Goal: Navigation & Orientation: Find specific page/section

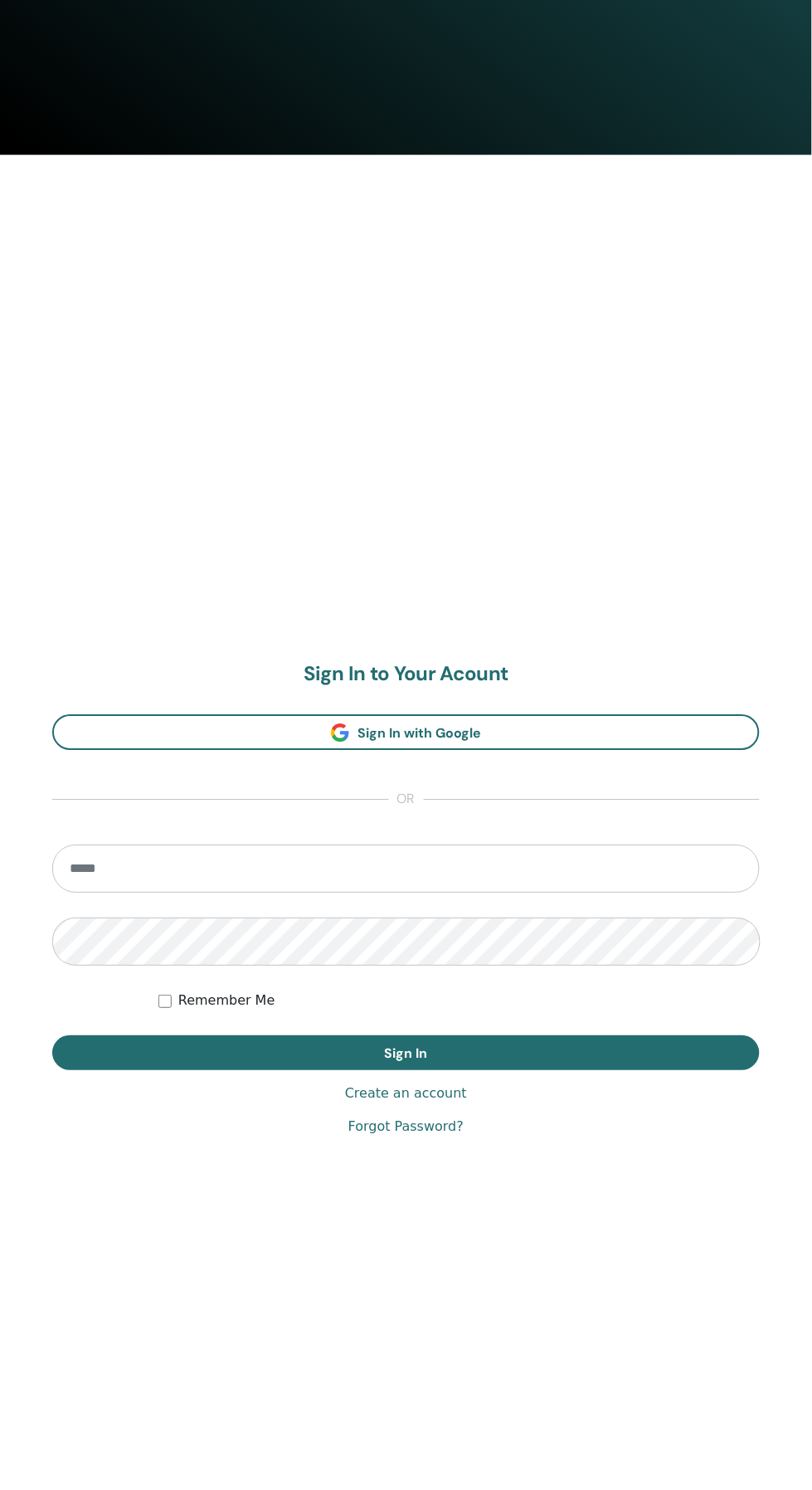
scroll to position [1355, 0]
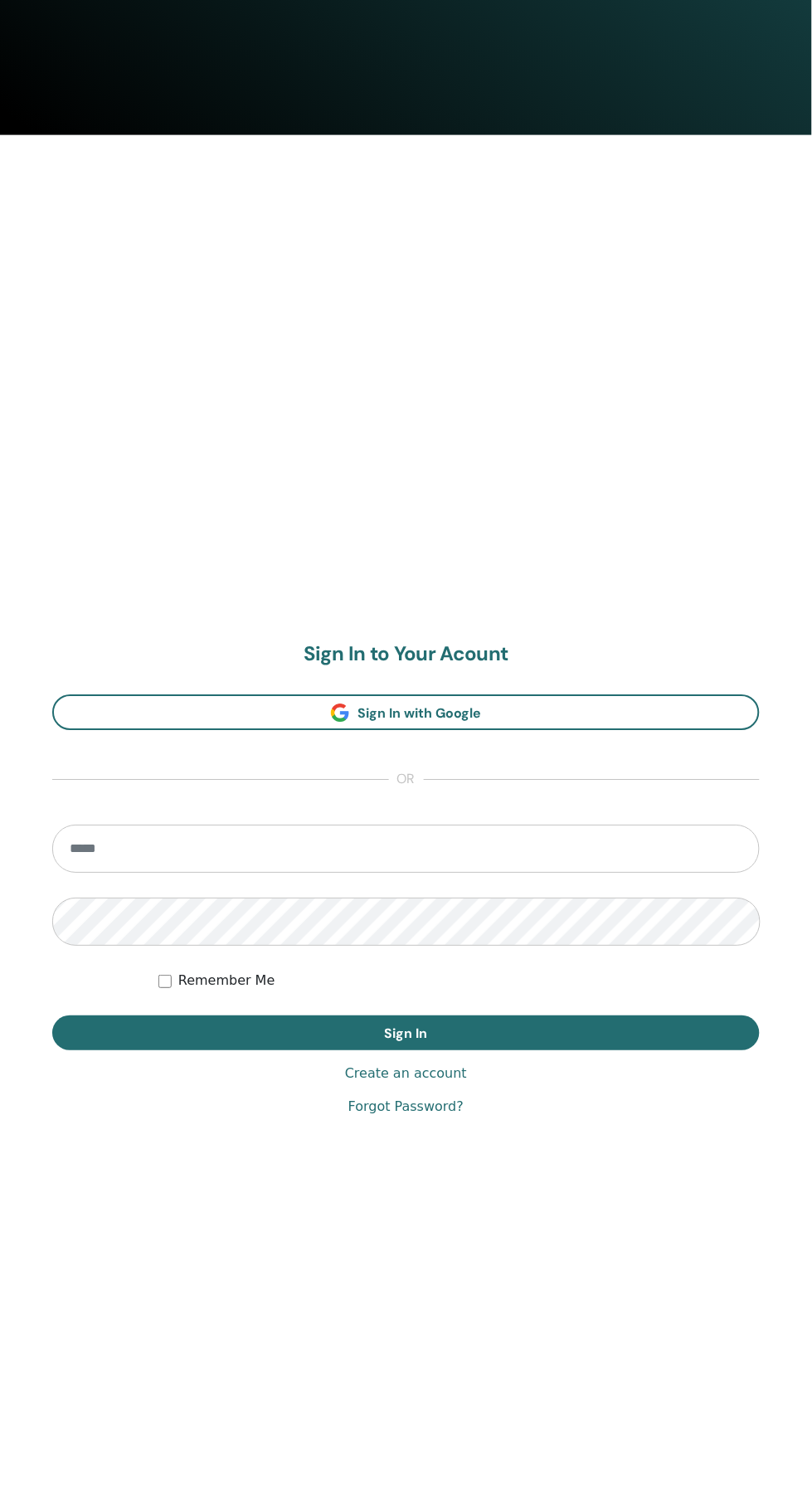
click at [564, 855] on input "email" at bounding box center [406, 849] width 707 height 49
type input "**********"
click at [53, 1017] on button "Sign In" at bounding box center [406, 1034] width 707 height 35
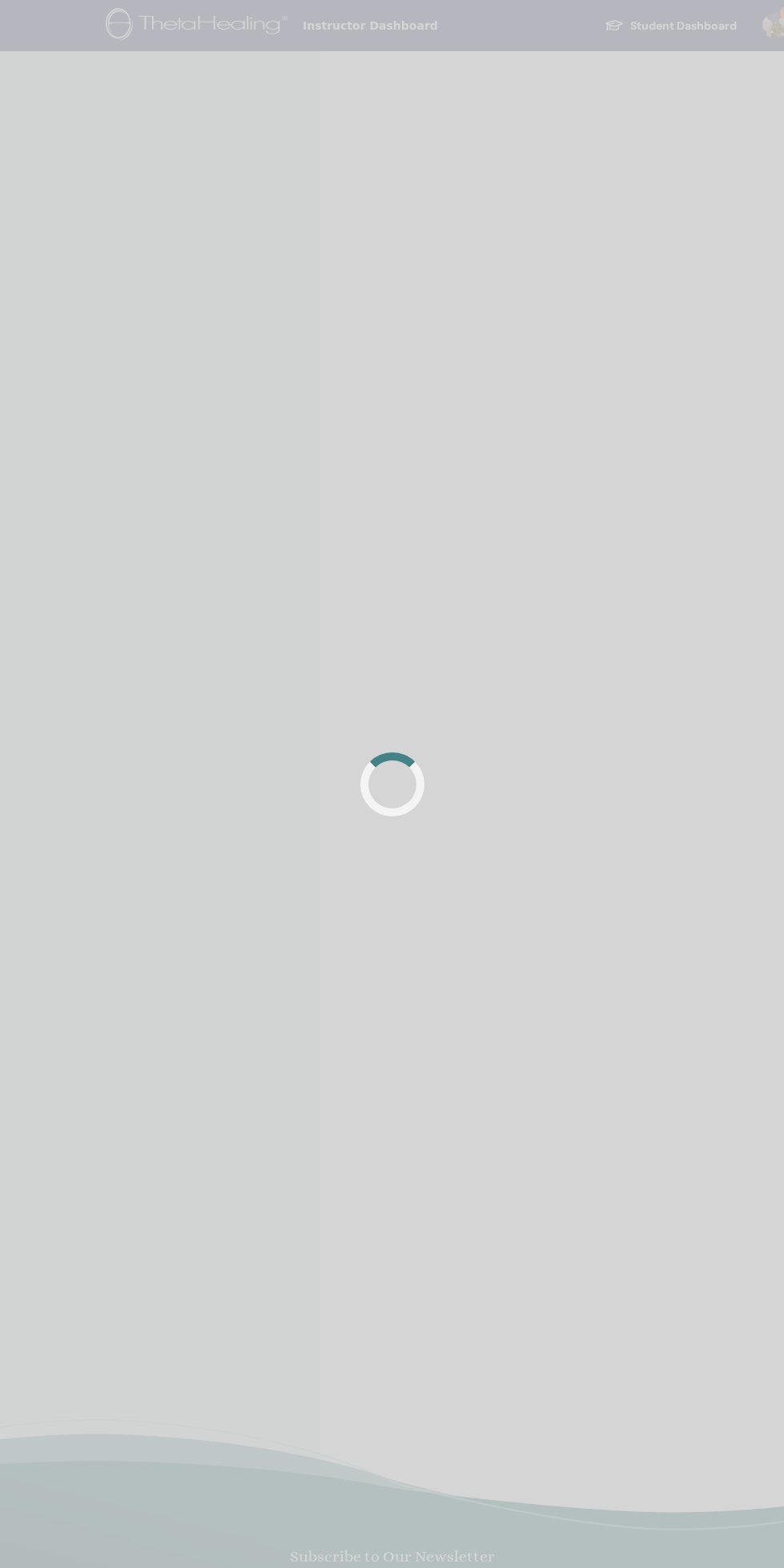
click at [716, 1376] on div at bounding box center [392, 784] width 784 height 1568
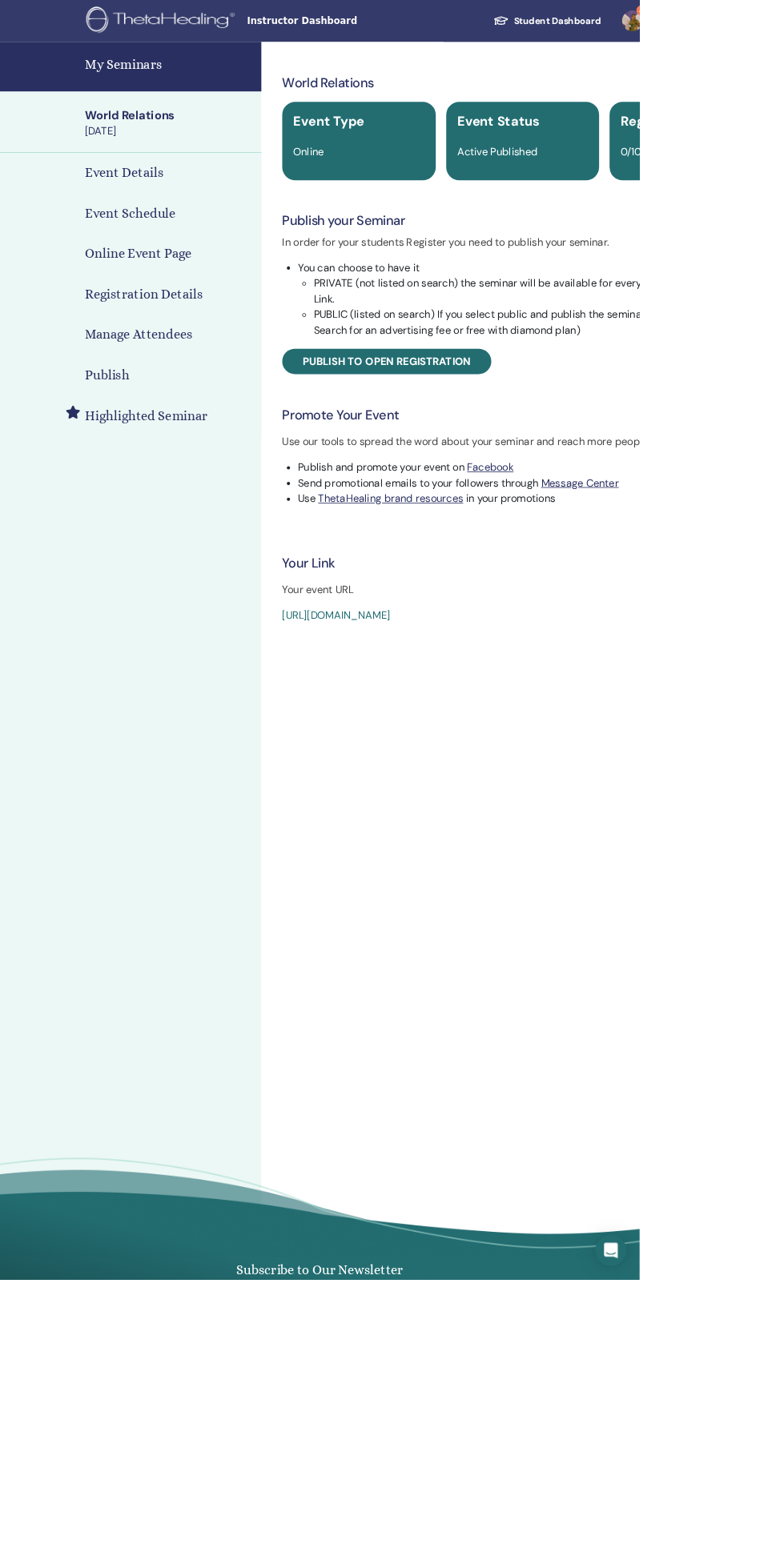
click at [783, 26] on link "4" at bounding box center [782, 26] width 66 height 52
click at [764, 289] on link "Messages" at bounding box center [773, 300] width 155 height 26
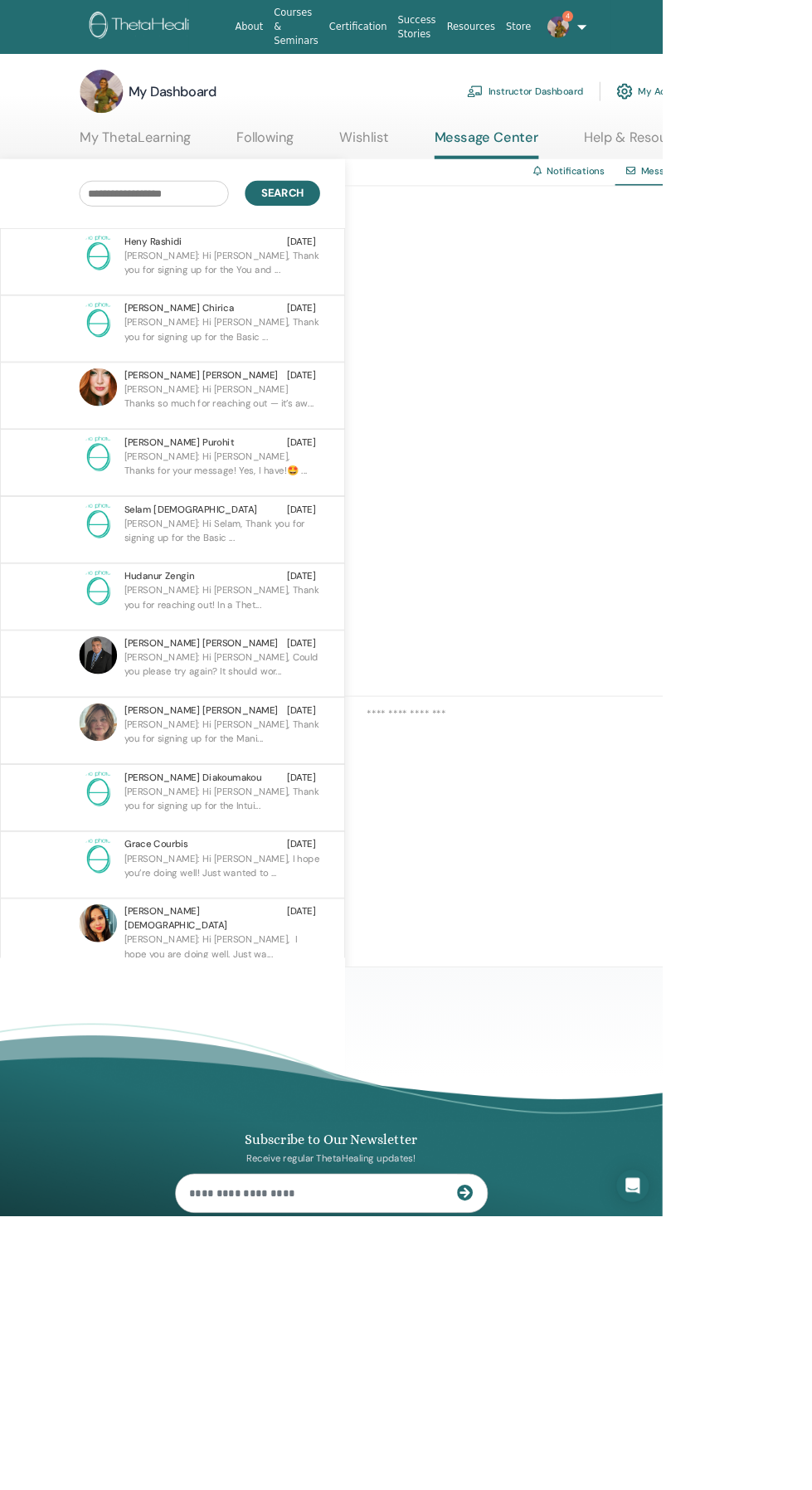
click at [230, 309] on p "Juliana: Hi Heny, Thank you for signing up for the You and ..." at bounding box center [272, 329] width 241 height 50
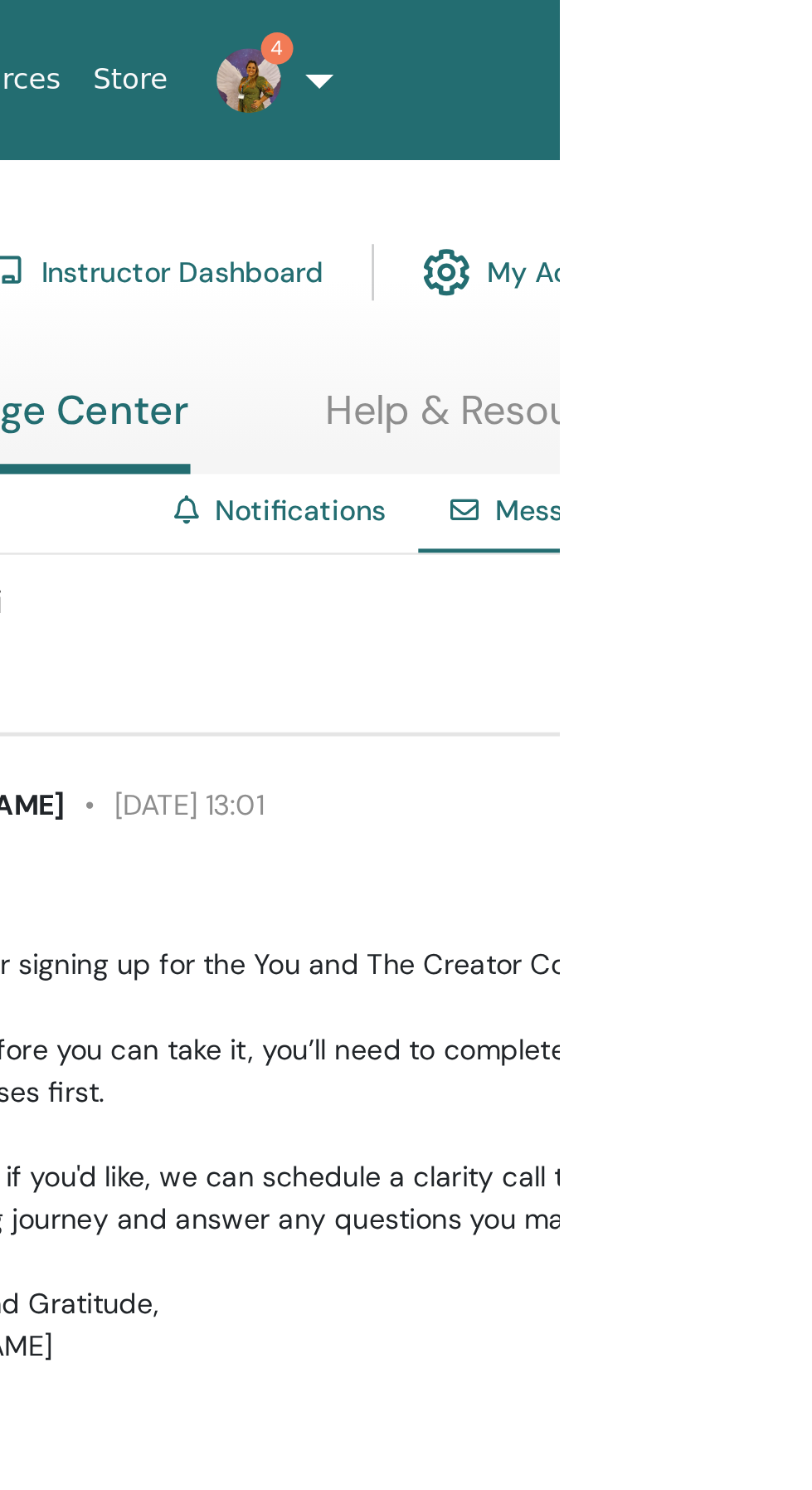
click at [699, 35] on link "4" at bounding box center [678, 34] width 42 height 54
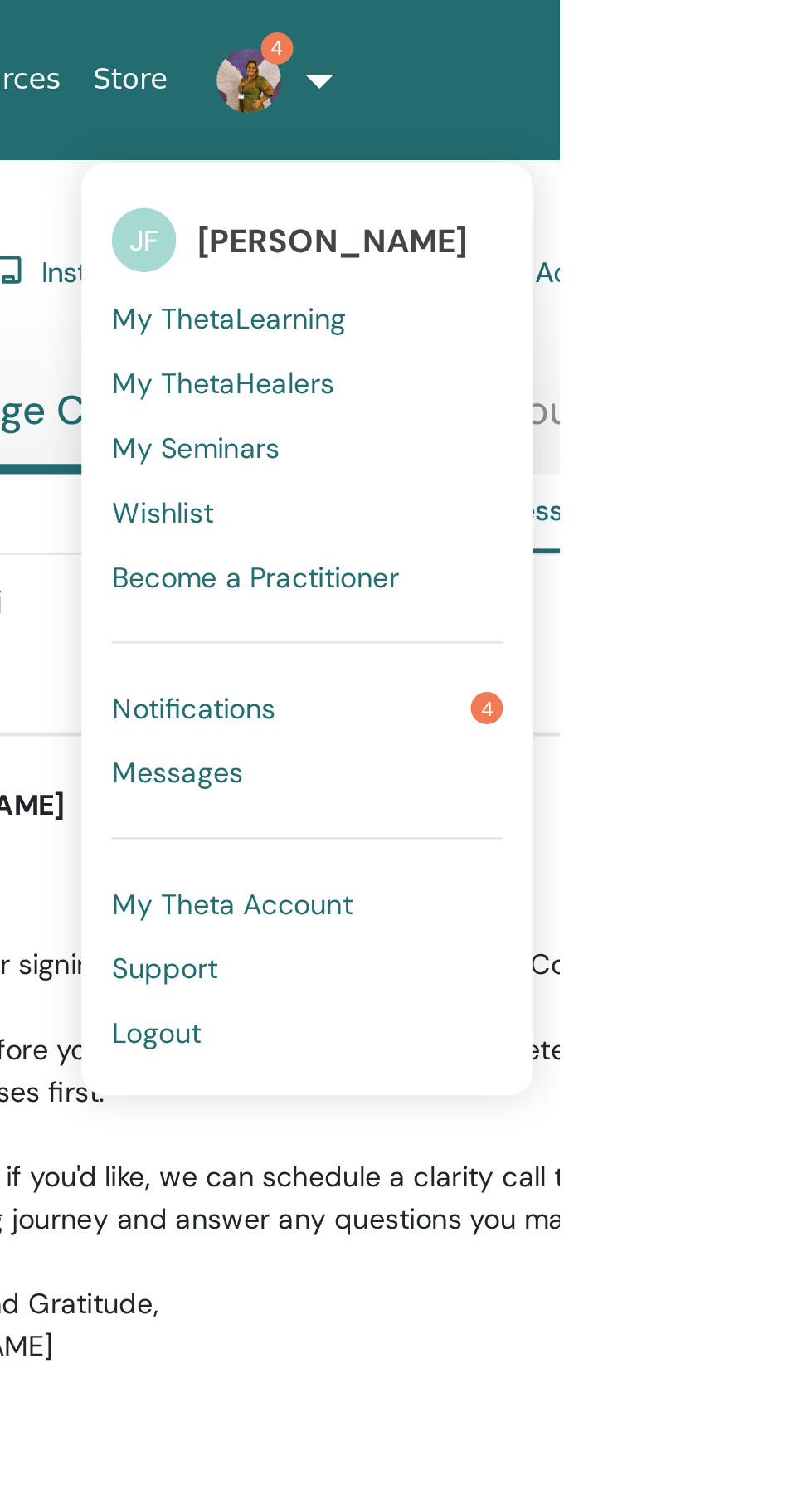
click at [713, 289] on link "Notifications 4" at bounding box center [708, 291] width 161 height 27
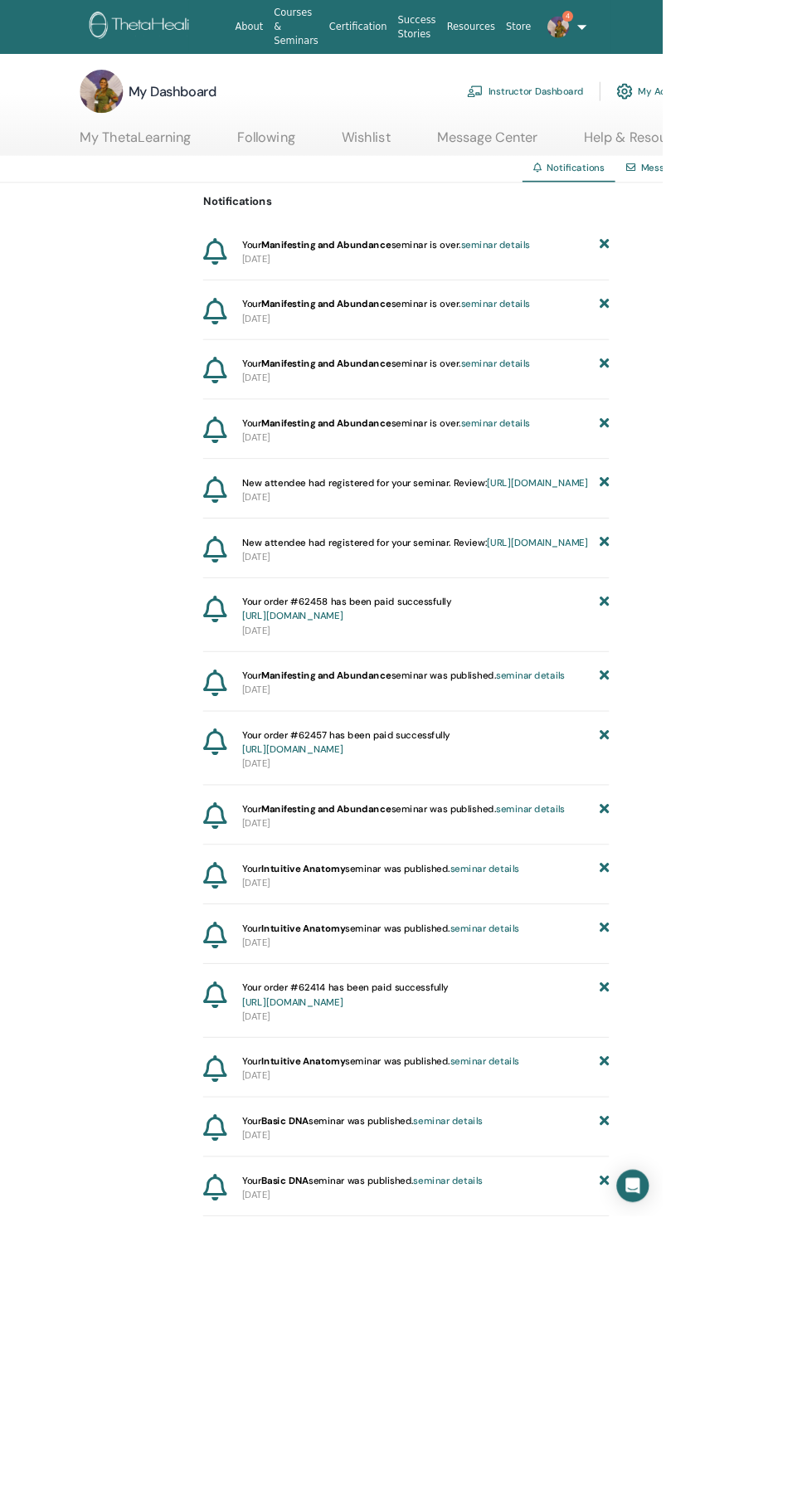
click at [189, 21] on img at bounding box center [186, 33] width 156 height 38
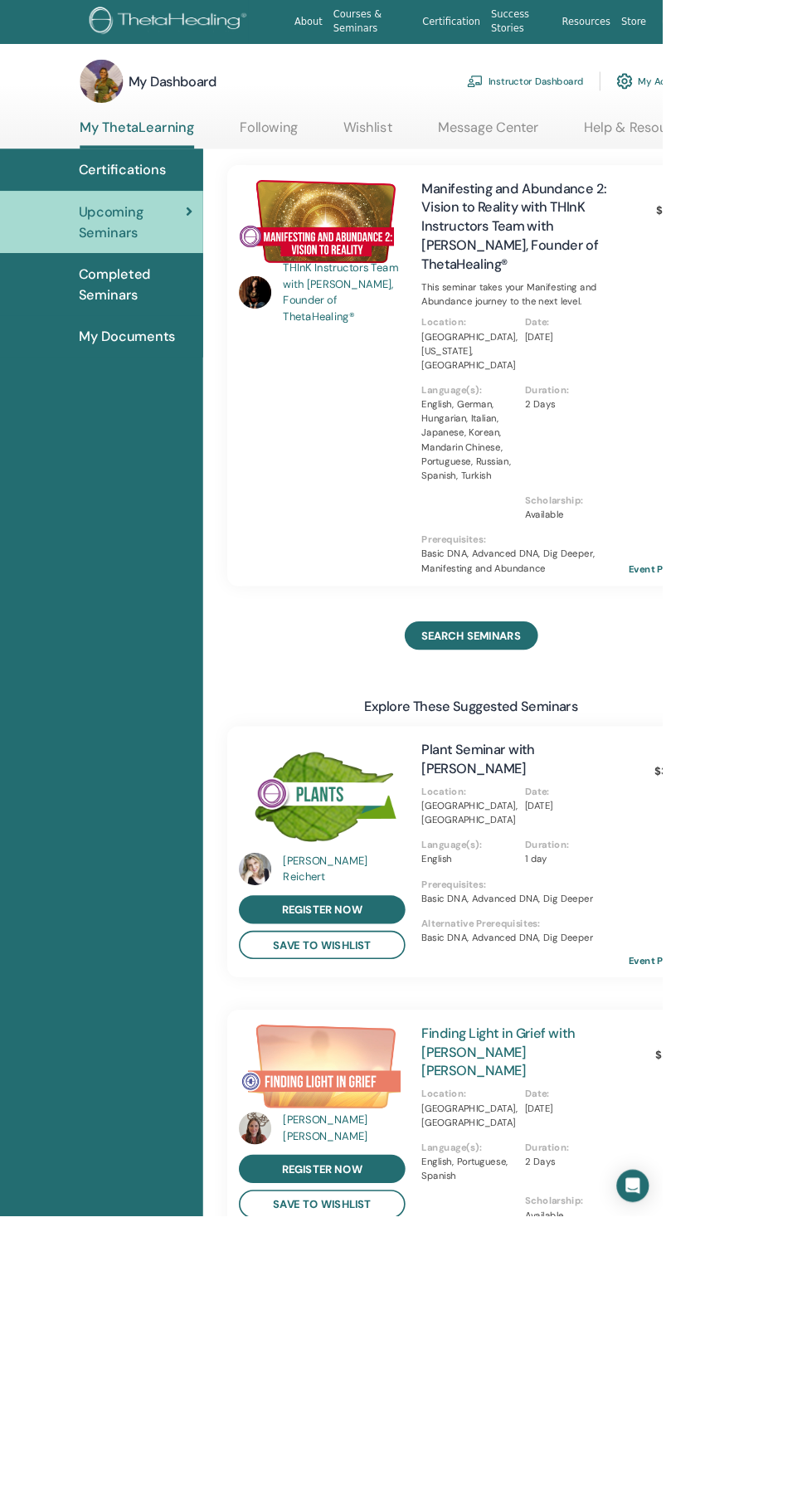
click at [621, 1256] on link "Finding Light in Grief with [PERSON_NAME] [PERSON_NAME]" at bounding box center [611, 1290] width 188 height 68
click at [630, 107] on link "Instructor Dashboard" at bounding box center [643, 99] width 143 height 37
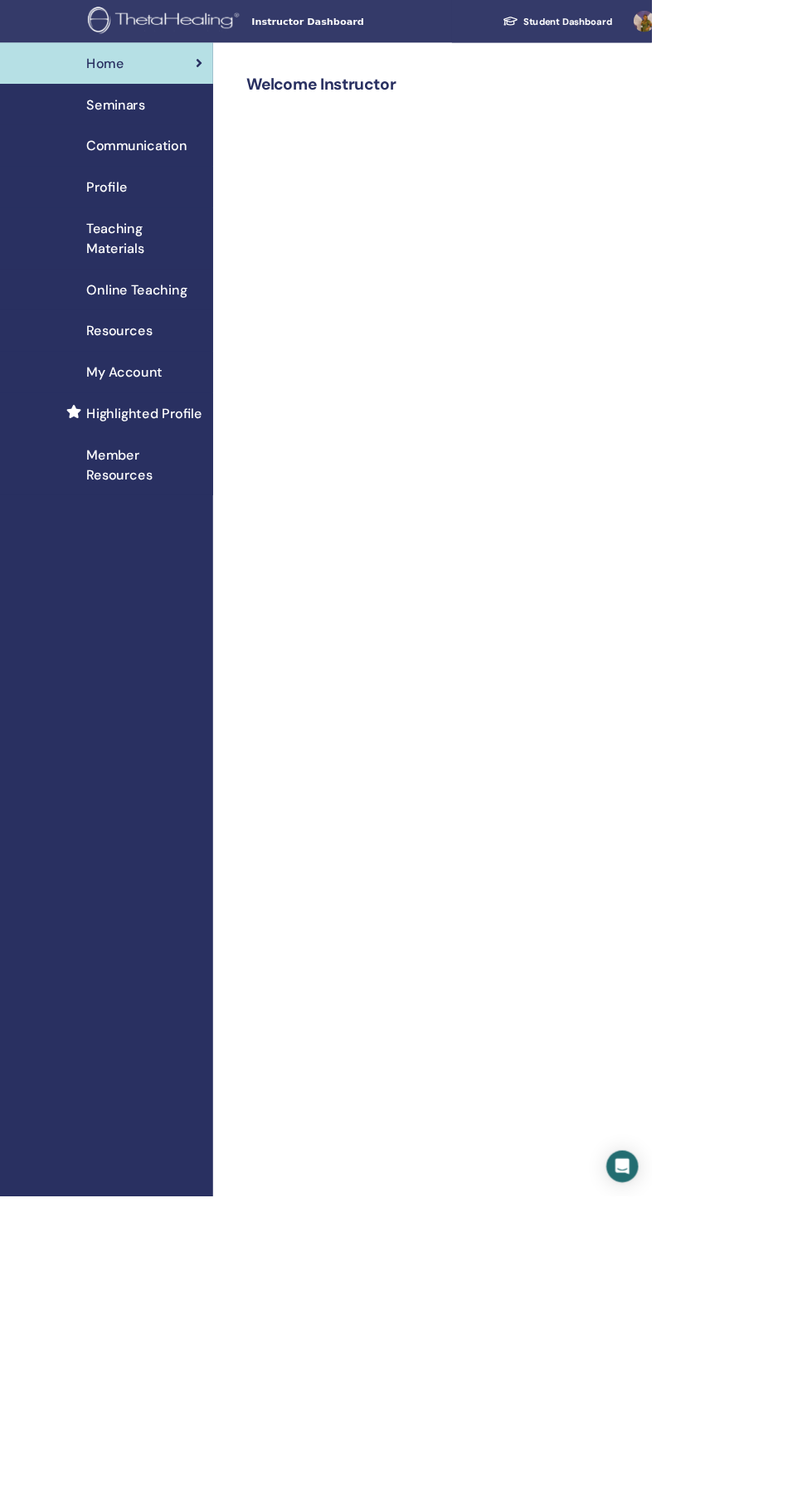
click at [159, 138] on span "Seminars" at bounding box center [145, 130] width 73 height 25
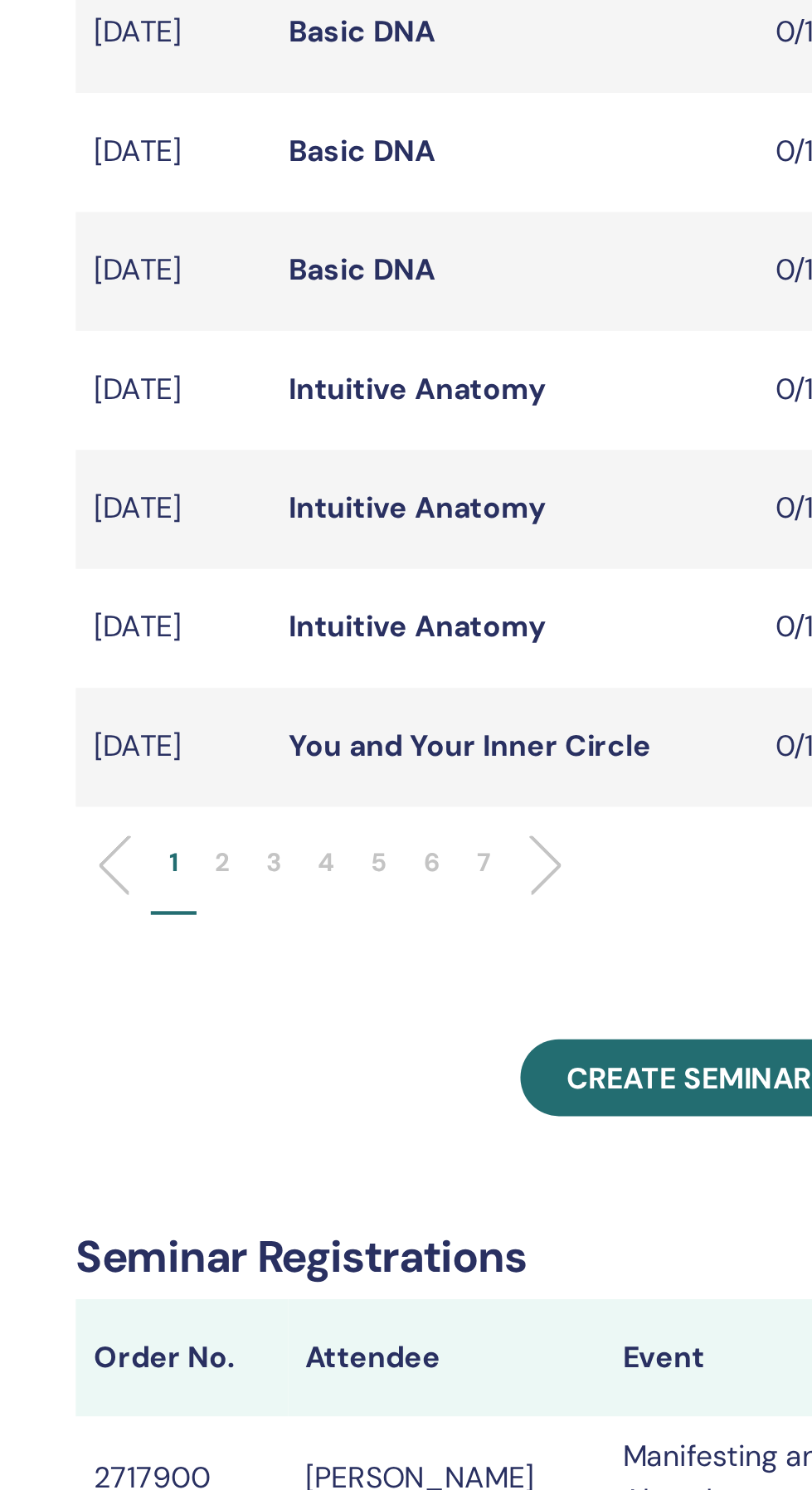
click at [510, 871] on li at bounding box center [514, 857] width 28 height 28
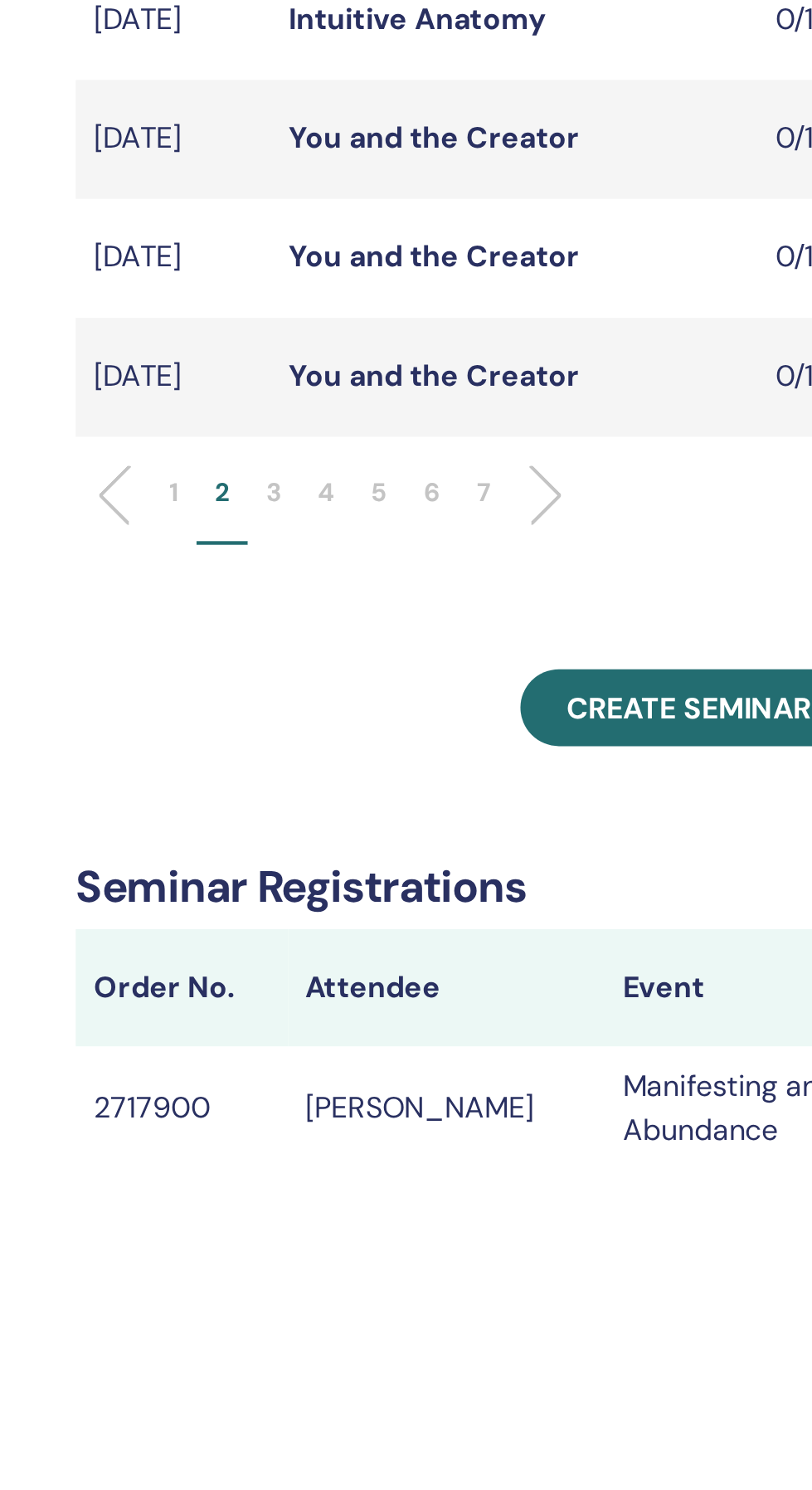
click at [520, 871] on li at bounding box center [514, 857] width 28 height 28
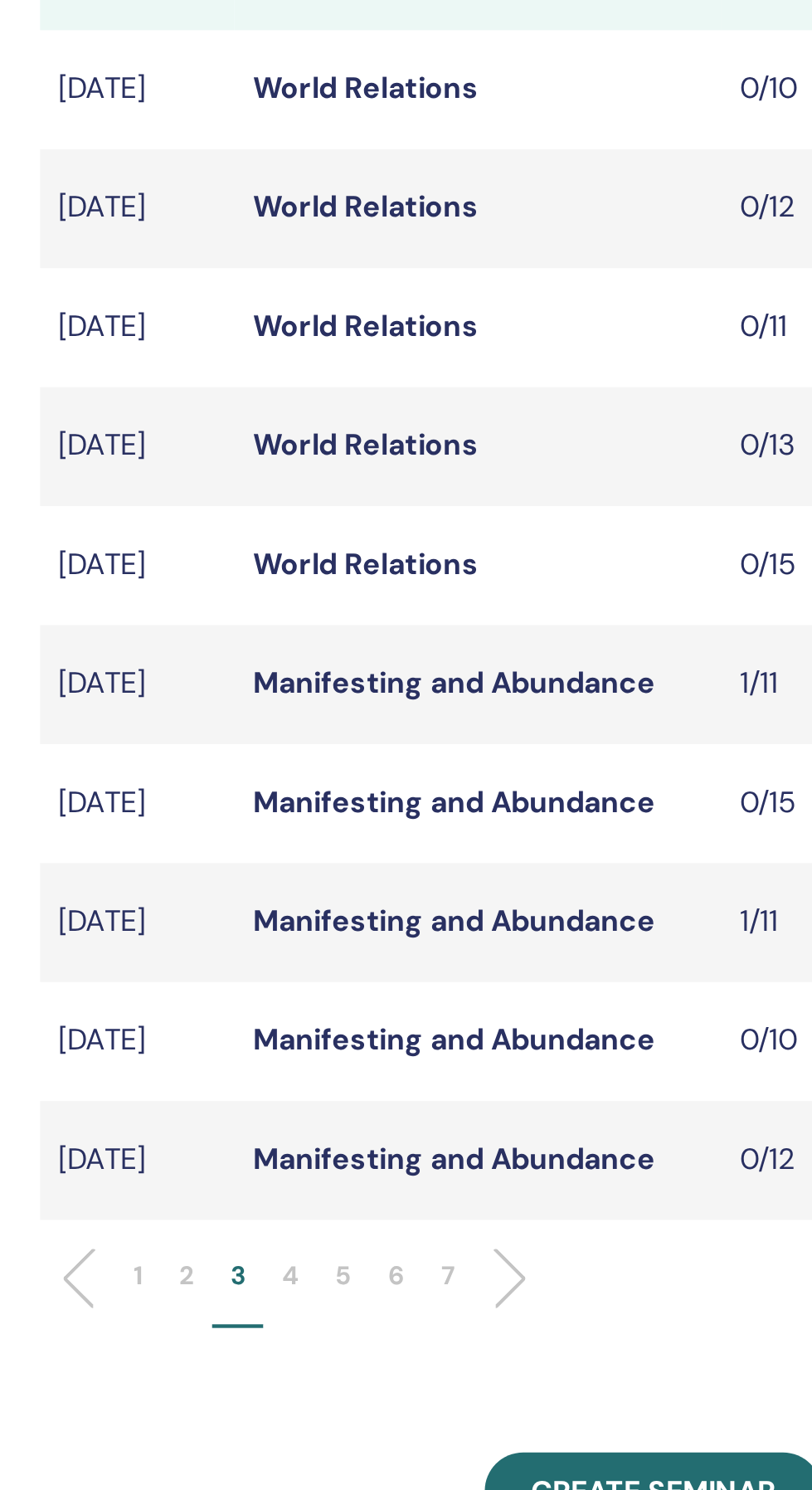
click at [370, 865] on p "2" at bounding box center [373, 856] width 7 height 18
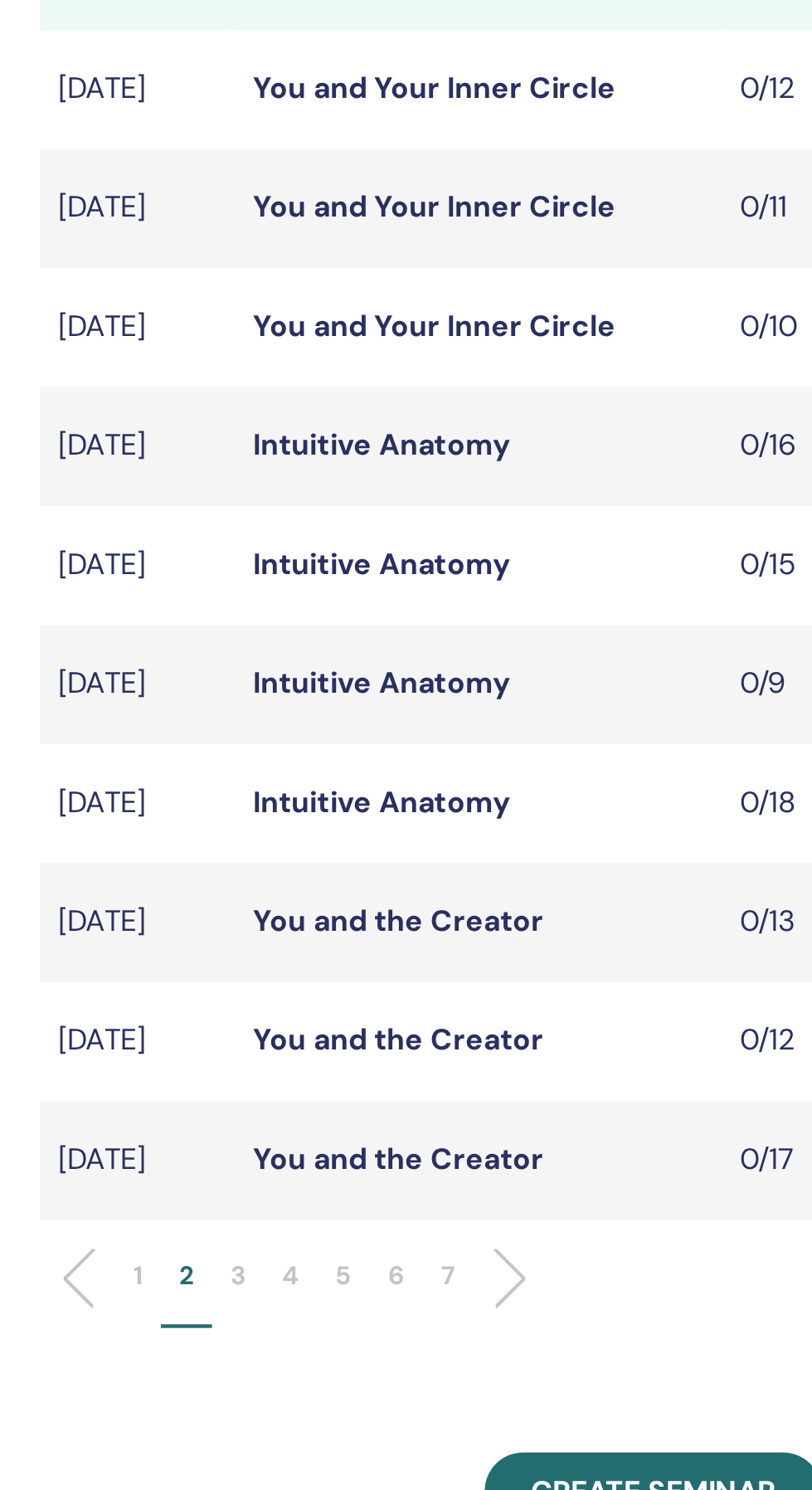
click at [514, 871] on li at bounding box center [514, 857] width 28 height 28
